Goal: Task Accomplishment & Management: Use online tool/utility

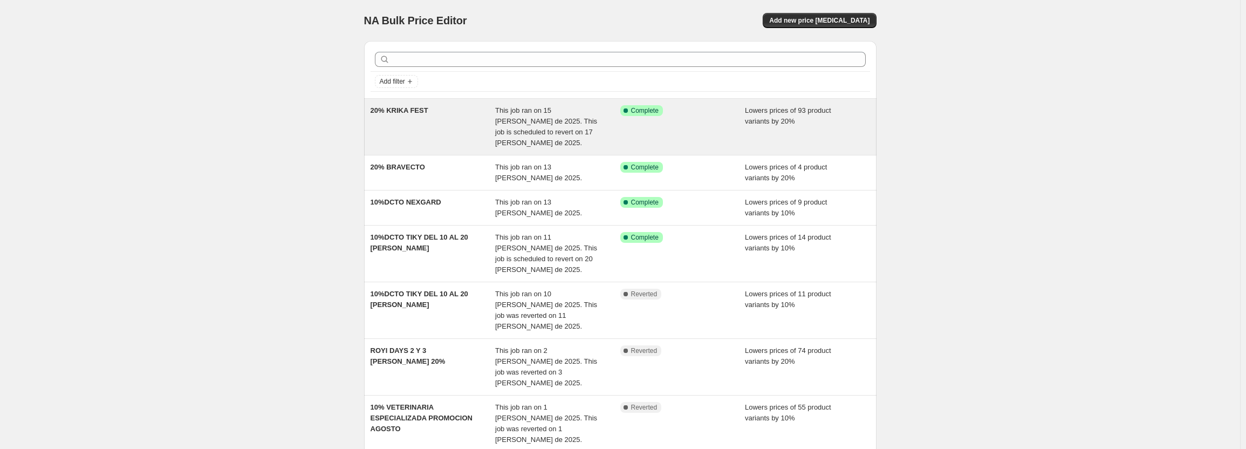
click at [570, 131] on span "This job ran on 15 [PERSON_NAME] de 2025. This job is scheduled to revert on 17…" at bounding box center [546, 126] width 102 height 40
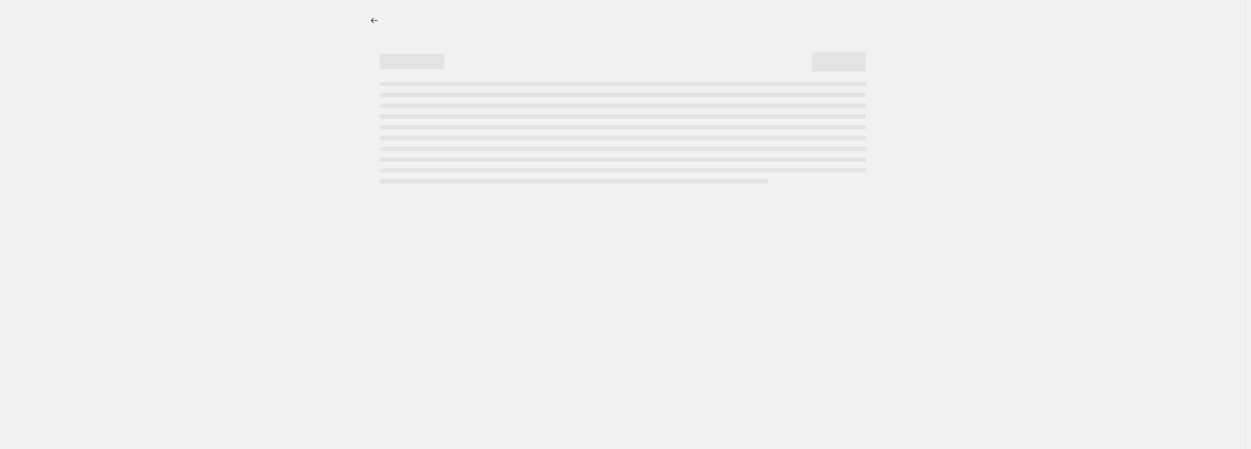
select select "percentage"
select select "pp"
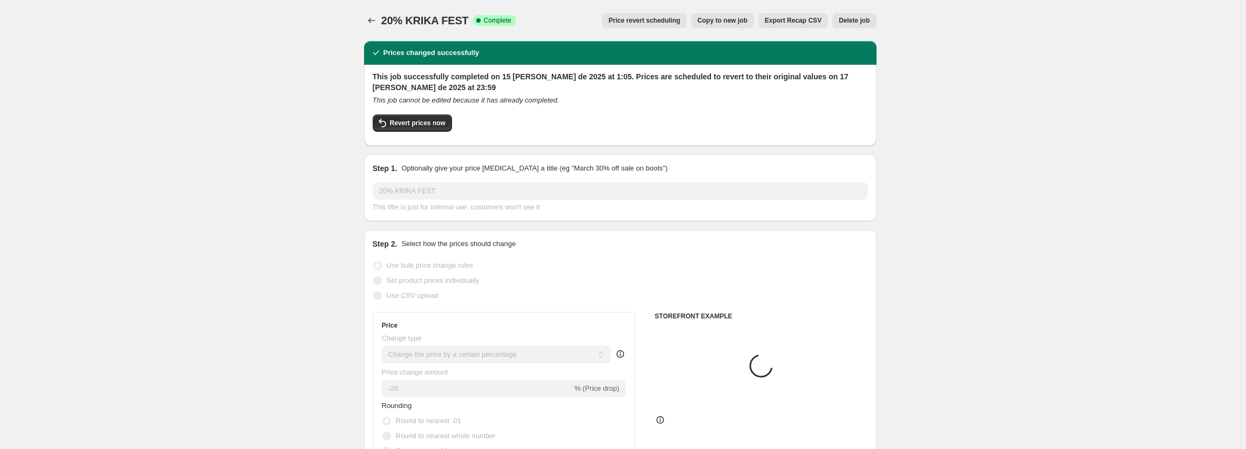
select select "collection"
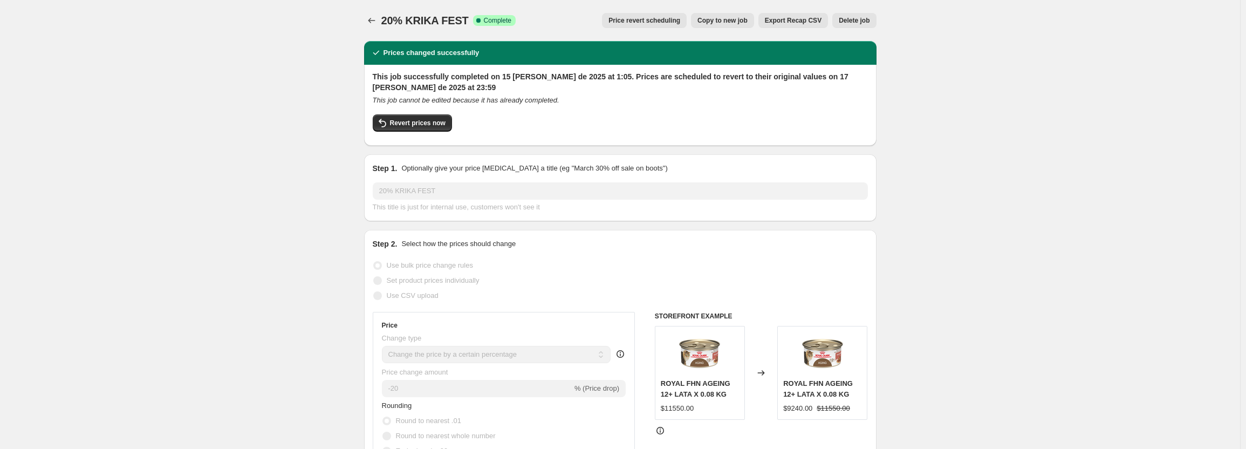
click at [752, 25] on button "Copy to new job" at bounding box center [722, 20] width 63 height 15
select select "percentage"
select select "pp"
select select "collection"
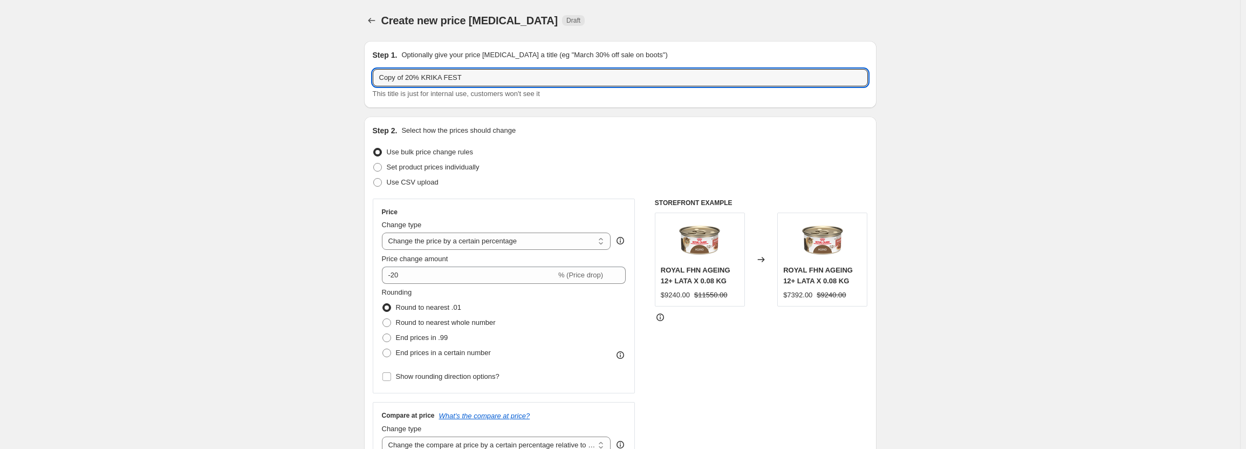
drag, startPoint x: 407, startPoint y: 78, endPoint x: 369, endPoint y: 78, distance: 37.2
click at [369, 78] on div "Step 1. Optionally give your price [MEDICAL_DATA] a title (eg "March 30% off sa…" at bounding box center [620, 74] width 512 height 67
click at [439, 80] on input "20% KRIKA FEST" at bounding box center [620, 77] width 495 height 17
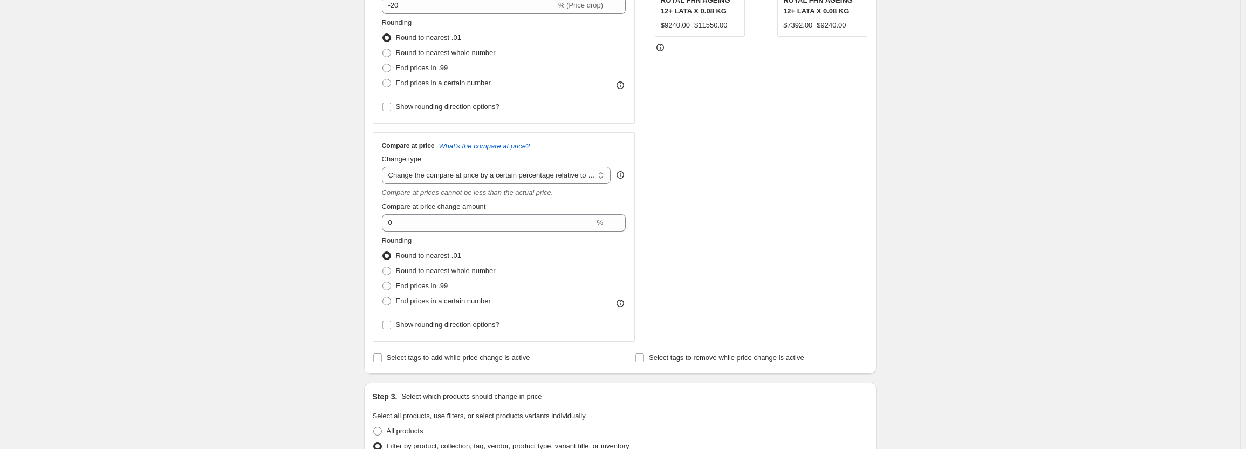
scroll to position [324, 0]
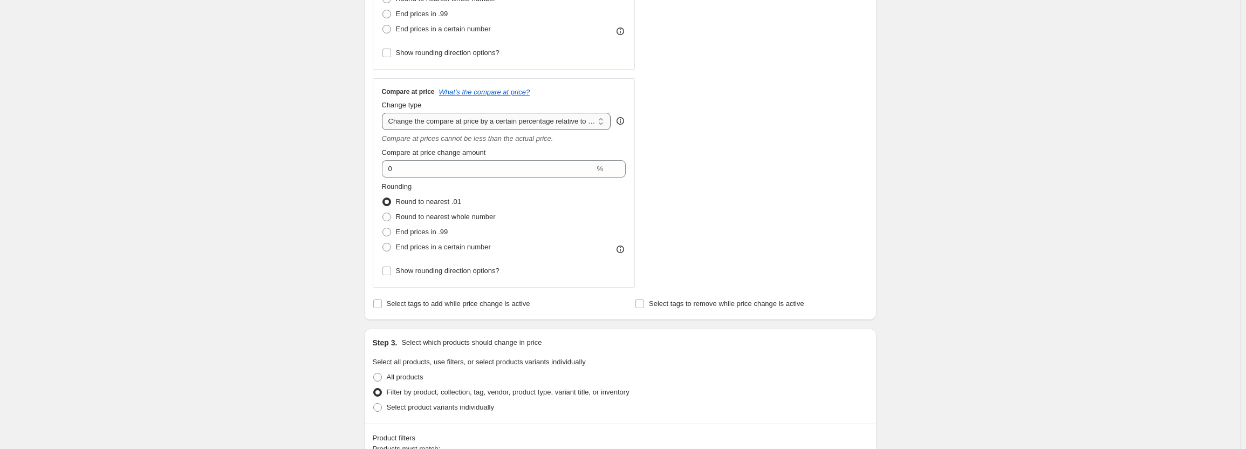
type input "20% KRIKA FEST 1.0"
click at [552, 128] on select "Change the compare at price to the current price (sale) Change the compare at p…" at bounding box center [496, 121] width 229 height 17
click at [384, 113] on select "Change the compare at price to the current price (sale) Change the compare at p…" at bounding box center [496, 121] width 229 height 17
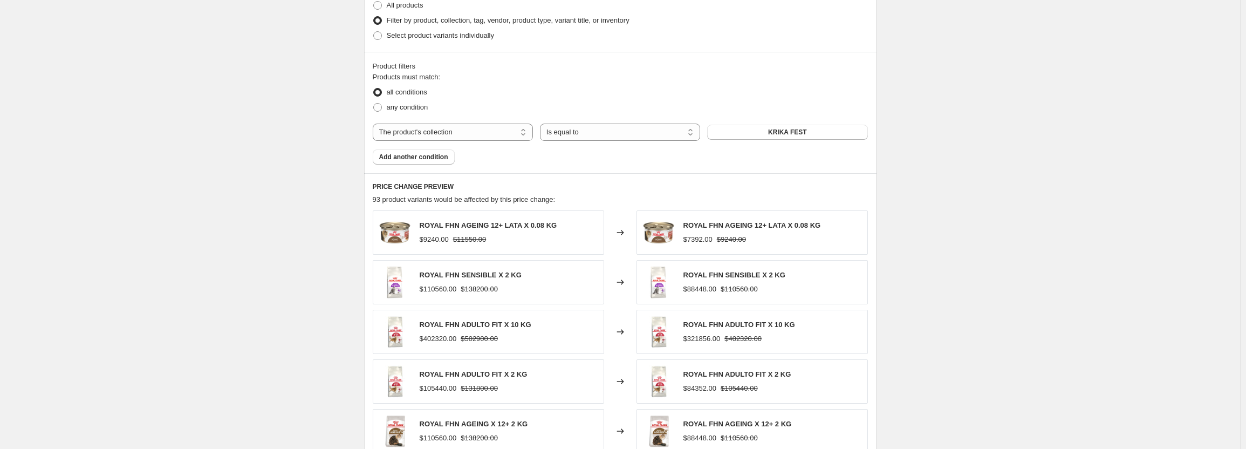
scroll to position [701, 0]
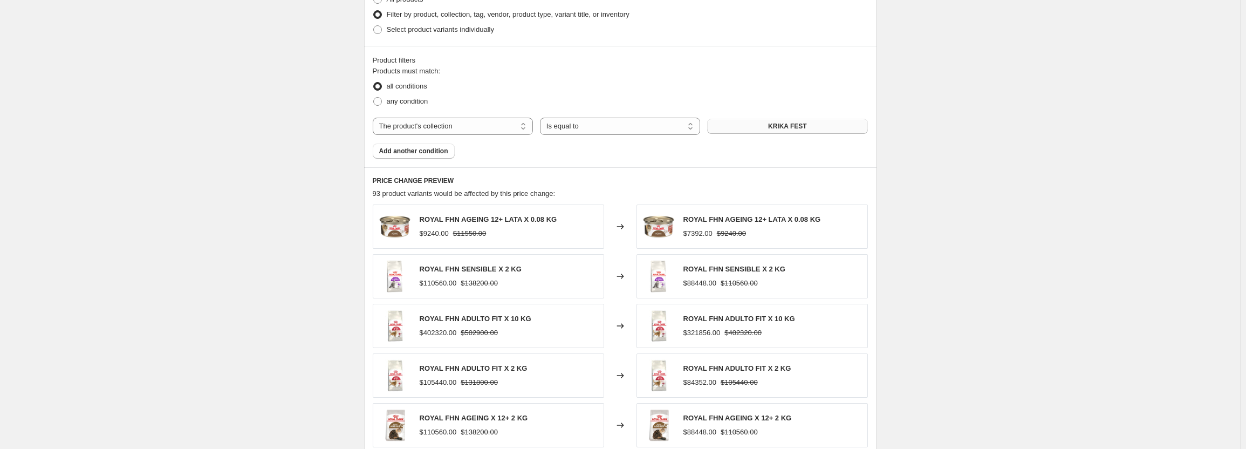
click at [776, 128] on span "KRIKA FEST" at bounding box center [787, 126] width 39 height 9
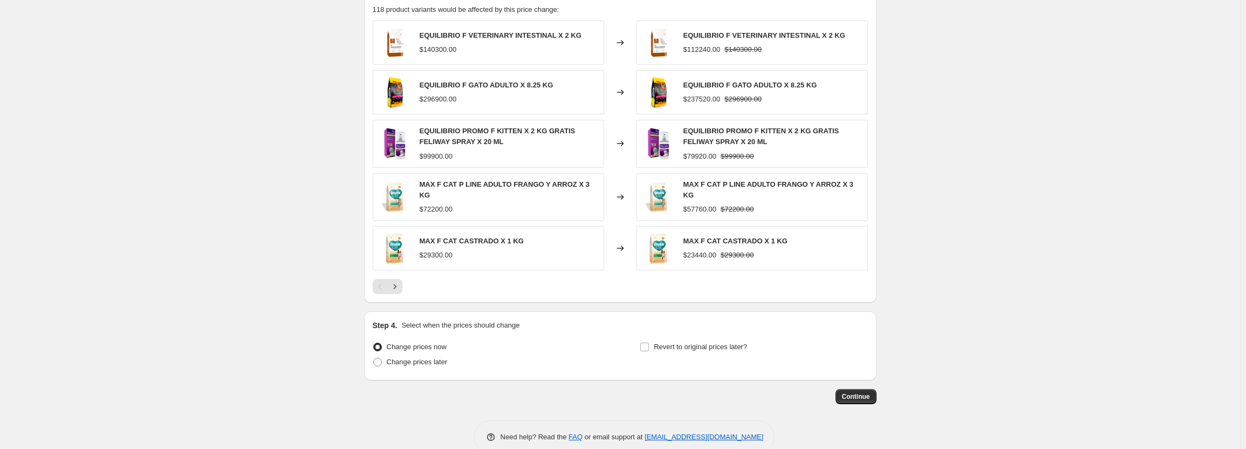
scroll to position [903, 0]
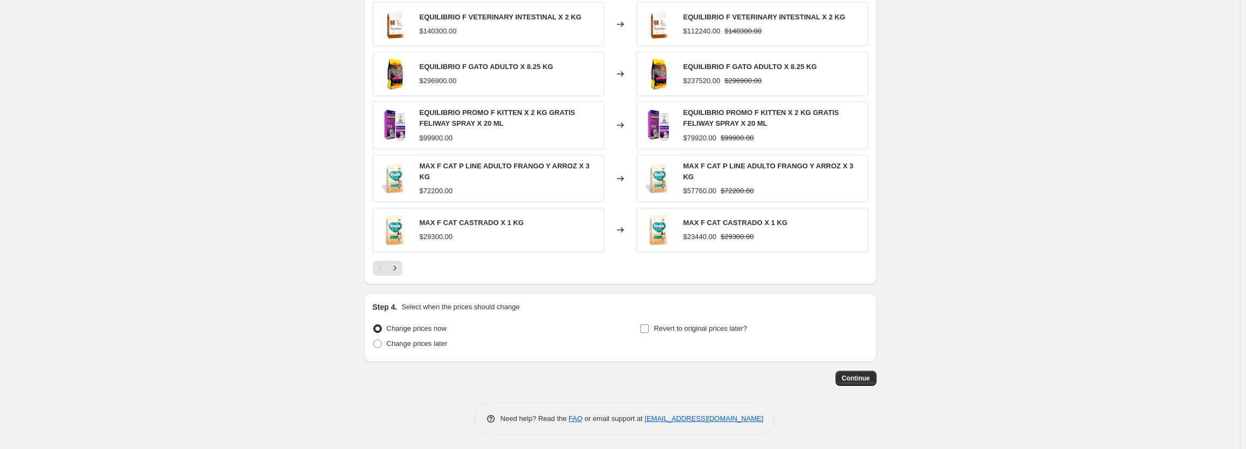
click at [707, 324] on span "Revert to original prices later?" at bounding box center [700, 328] width 93 height 8
click at [649, 324] on input "Revert to original prices later?" at bounding box center [644, 328] width 9 height 9
checkbox input "true"
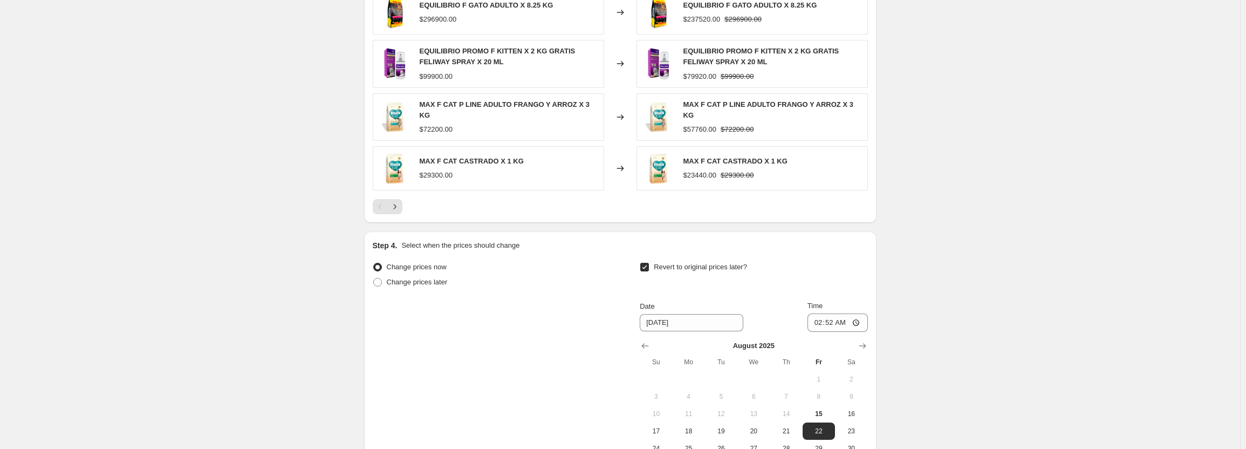
scroll to position [1065, 0]
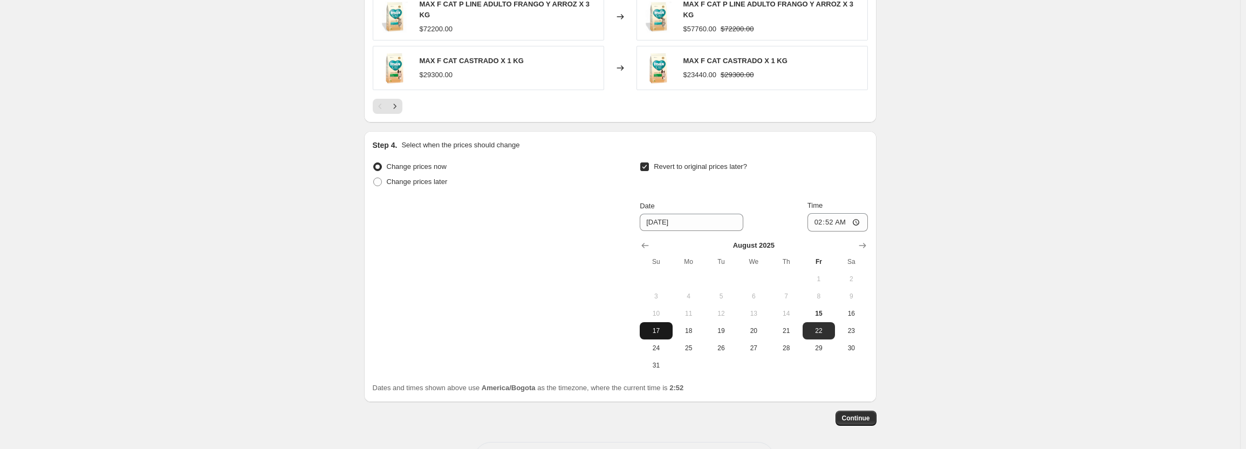
click at [671, 330] on button "17" at bounding box center [656, 330] width 32 height 17
type input "[DATE]"
click at [818, 220] on input "02:52" at bounding box center [837, 222] width 60 height 18
type input "23:59"
click at [862, 414] on span "Continue" at bounding box center [856, 418] width 28 height 9
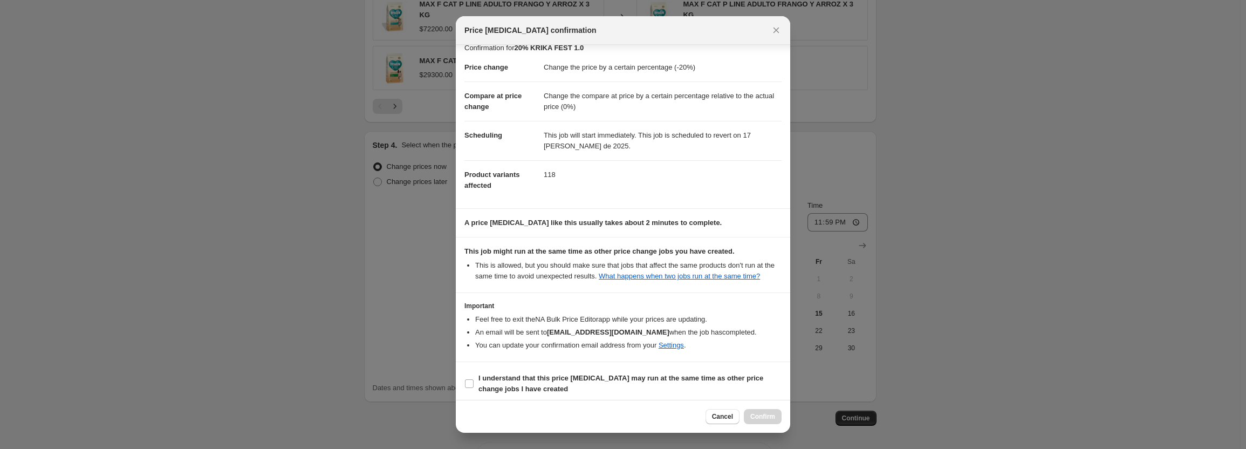
scroll to position [16, 0]
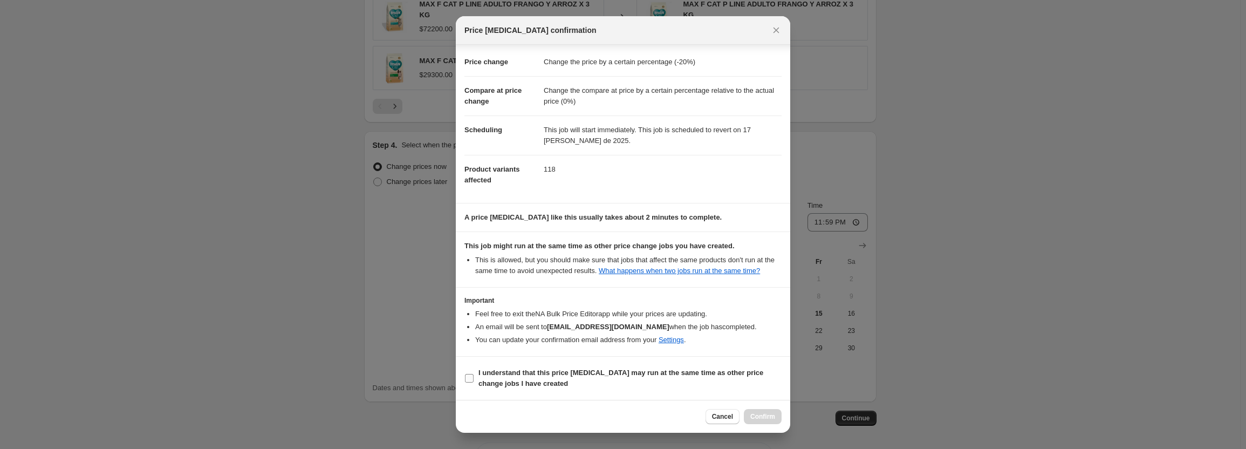
click at [515, 369] on b "I understand that this price [MEDICAL_DATA] may run at the same time as other p…" at bounding box center [620, 377] width 285 height 19
click at [474, 374] on input "I understand that this price [MEDICAL_DATA] may run at the same time as other p…" at bounding box center [469, 378] width 9 height 9
checkbox input "true"
click at [757, 416] on span "Confirm" at bounding box center [762, 416] width 25 height 9
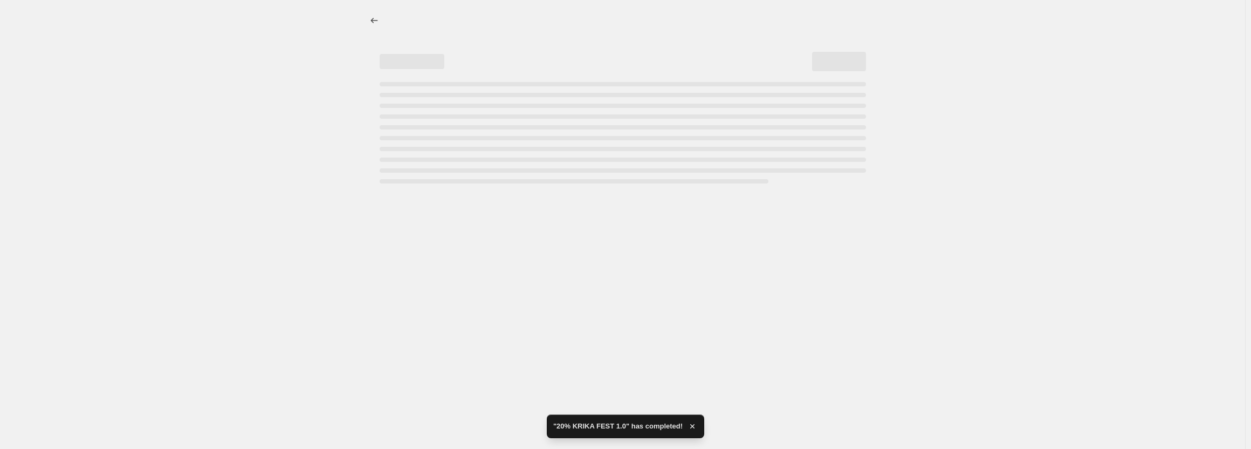
select select "percentage"
select select "pp"
select select "collection"
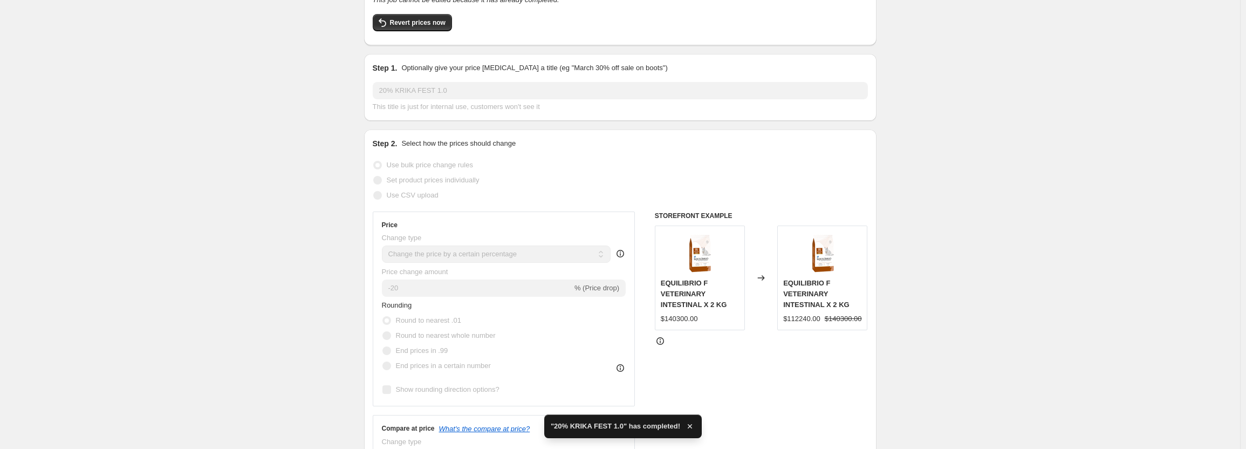
scroll to position [270, 0]
